Goal: Task Accomplishment & Management: Complete application form

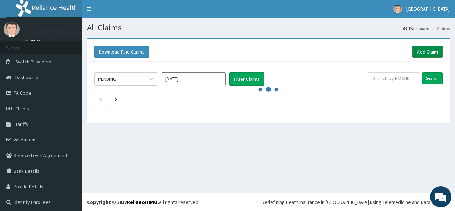
click at [421, 48] on link "Add Claim" at bounding box center [427, 52] width 30 height 12
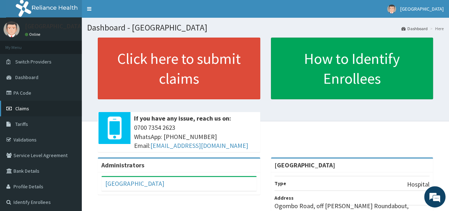
click at [36, 106] on link "Claims" at bounding box center [41, 109] width 82 height 16
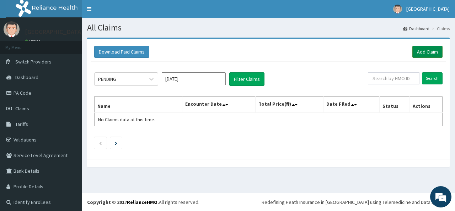
click at [419, 49] on link "Add Claim" at bounding box center [427, 52] width 30 height 12
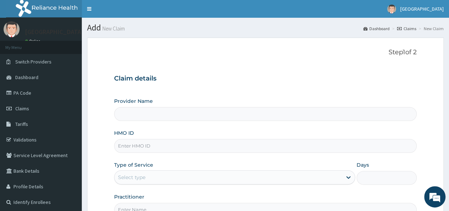
type input "[GEOGRAPHIC_DATA]"
click at [159, 151] on input "HMO ID" at bounding box center [265, 146] width 302 height 14
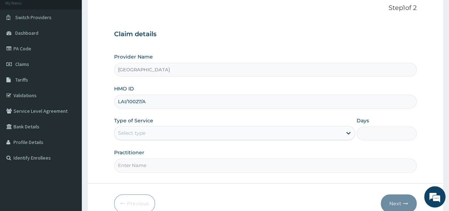
scroll to position [74, 0]
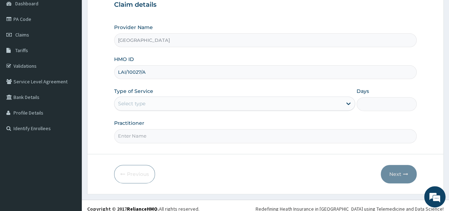
type input "LAI/10027/A"
click at [145, 87] on div "Provider Name Cedar Care Hospital HMO ID LAI/10027/A Type of Service Select typ…" at bounding box center [265, 83] width 302 height 119
click at [132, 112] on div "Provider Name Cedar Care Hospital HMO ID LAI/10027/A Type of Service Select typ…" at bounding box center [265, 83] width 302 height 119
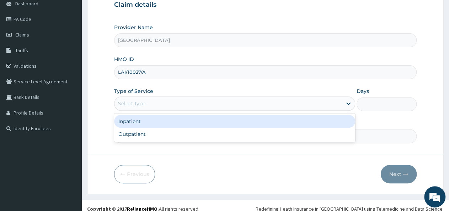
click at [139, 101] on div "Select type" at bounding box center [131, 103] width 27 height 7
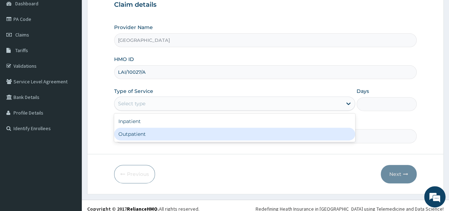
click at [147, 138] on div "Outpatient" at bounding box center [234, 134] width 241 height 13
type input "1"
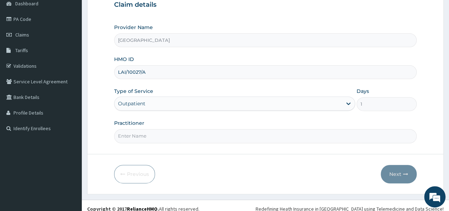
click at [147, 139] on input "Practitioner" at bounding box center [265, 136] width 302 height 14
type input "DR ANTHONY"
click at [391, 173] on button "Next" at bounding box center [399, 174] width 36 height 18
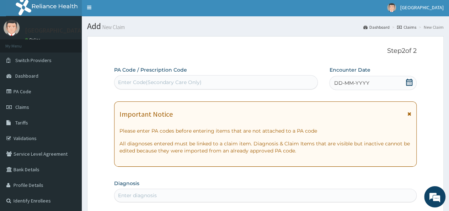
scroll to position [0, 0]
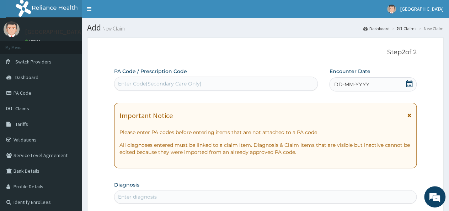
click at [184, 84] on div "Enter Code(Secondary Care Only)" at bounding box center [160, 83] width 84 height 7
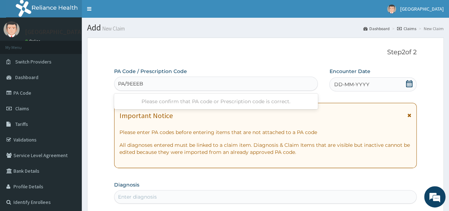
type input "PA/9EEEB3"
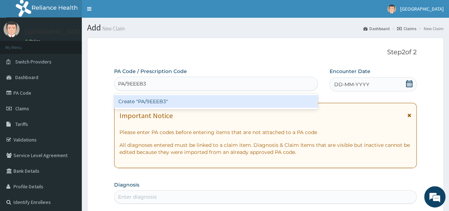
click at [191, 100] on div "Create "PA/9EEEB3"" at bounding box center [216, 101] width 204 height 13
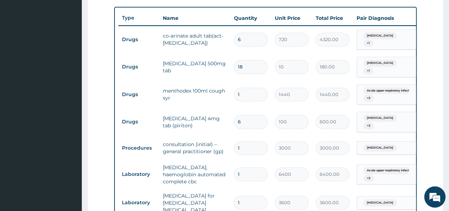
scroll to position [257, 0]
click at [270, 138] on td "1" at bounding box center [250, 148] width 41 height 21
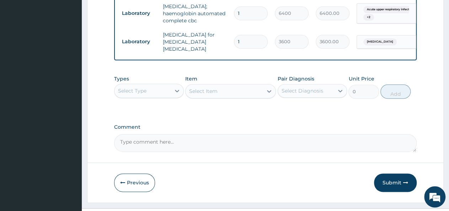
scroll to position [426, 0]
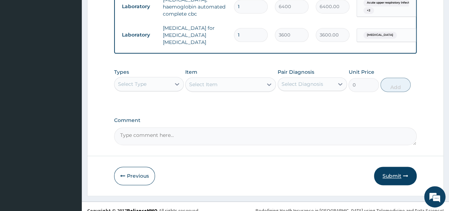
click at [399, 170] on button "Submit" at bounding box center [395, 176] width 43 height 18
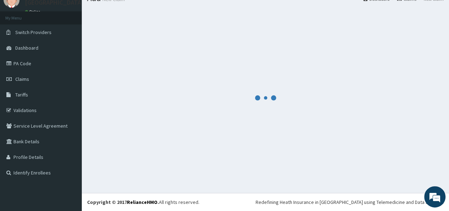
scroll to position [29, 0]
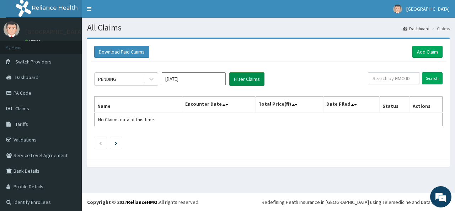
click at [253, 83] on button "Filter Claims" at bounding box center [246, 79] width 35 height 14
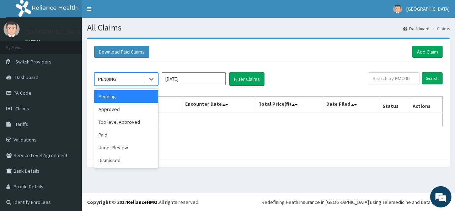
click at [134, 80] on div "PENDING" at bounding box center [119, 79] width 49 height 11
click at [134, 111] on div "Approved" at bounding box center [126, 109] width 64 height 13
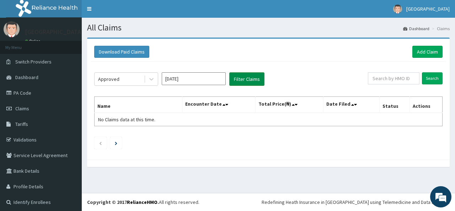
click at [238, 73] on button "Filter Claims" at bounding box center [246, 79] width 35 height 14
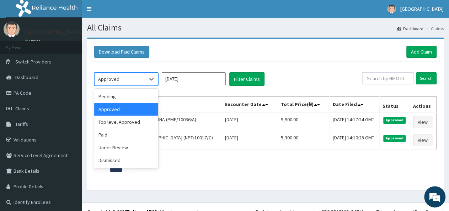
click at [131, 75] on div "Approved" at bounding box center [119, 79] width 49 height 11
click at [111, 148] on div "Under Review" at bounding box center [126, 147] width 64 height 13
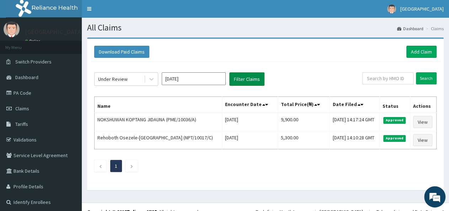
click at [238, 78] on button "Filter Claims" at bounding box center [246, 79] width 35 height 14
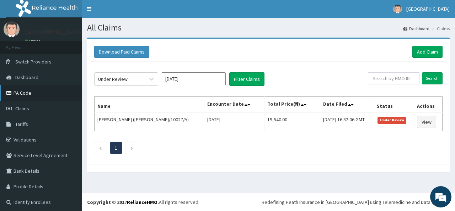
click at [29, 92] on link "PA Code" at bounding box center [41, 93] width 82 height 16
